Goal: Navigation & Orientation: Find specific page/section

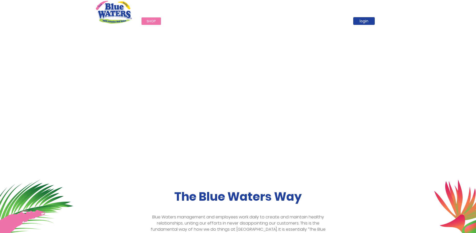
click at [150, 23] on link "Shop" at bounding box center [151, 20] width 19 height 7
click at [151, 21] on span "Shop" at bounding box center [151, 21] width 9 height 5
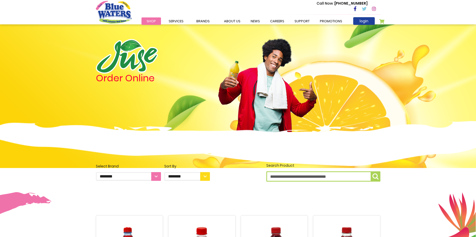
click at [151, 21] on span "Shop" at bounding box center [151, 21] width 9 height 5
